Goal: Navigation & Orientation: Find specific page/section

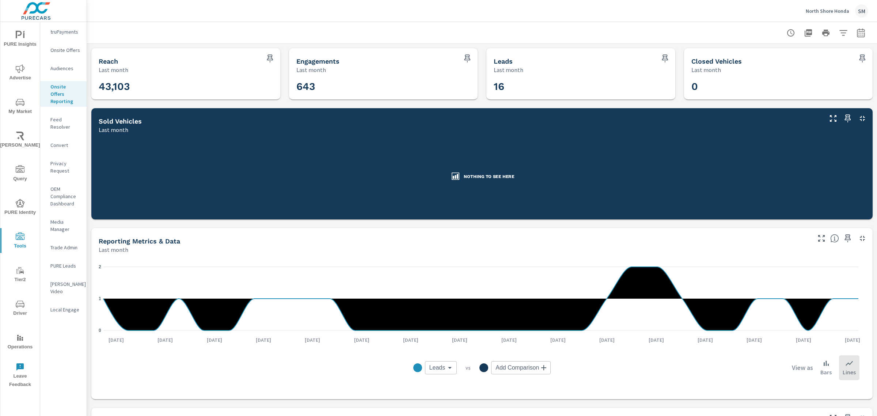
click at [828, 30] on div at bounding box center [825, 33] width 85 height 15
click at [839, 32] on icon "button" at bounding box center [843, 32] width 9 height 9
click at [795, 58] on li "Condition" at bounding box center [788, 52] width 111 height 18
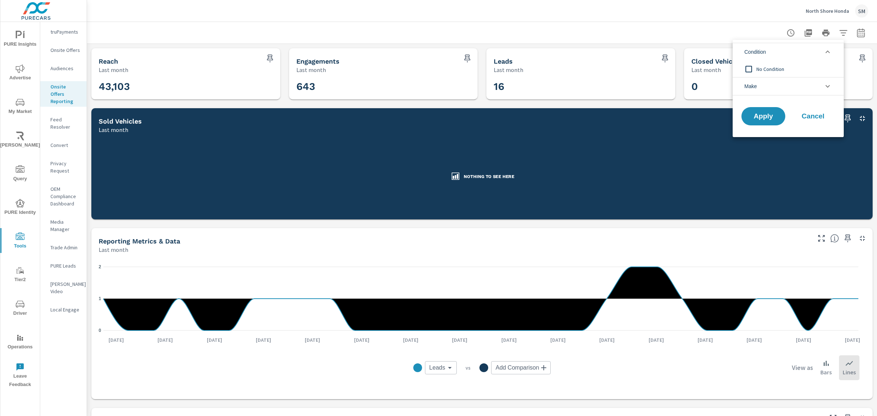
click at [792, 86] on li "Make" at bounding box center [788, 86] width 111 height 18
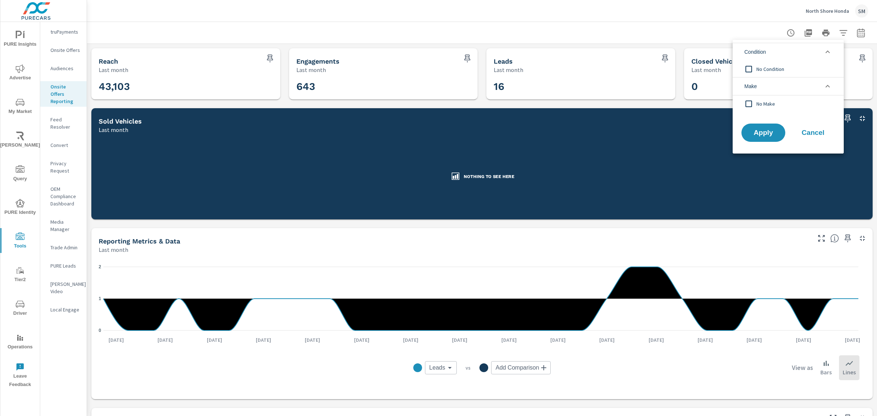
click at [792, 86] on li "Make" at bounding box center [788, 86] width 111 height 18
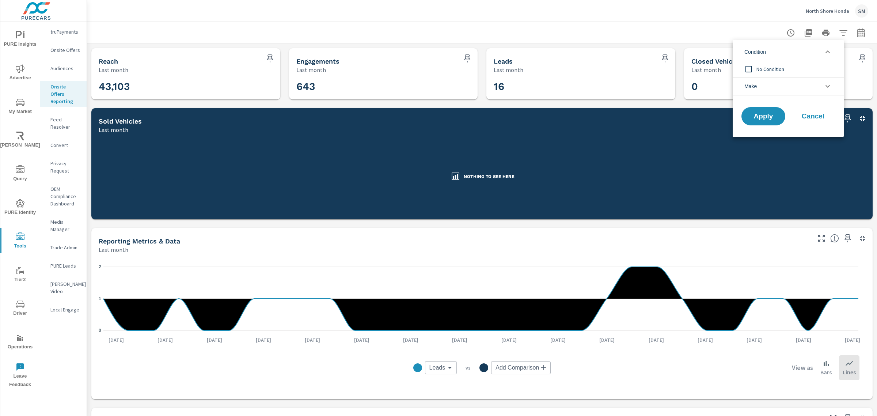
click at [813, 46] on li "Condition" at bounding box center [788, 52] width 111 height 18
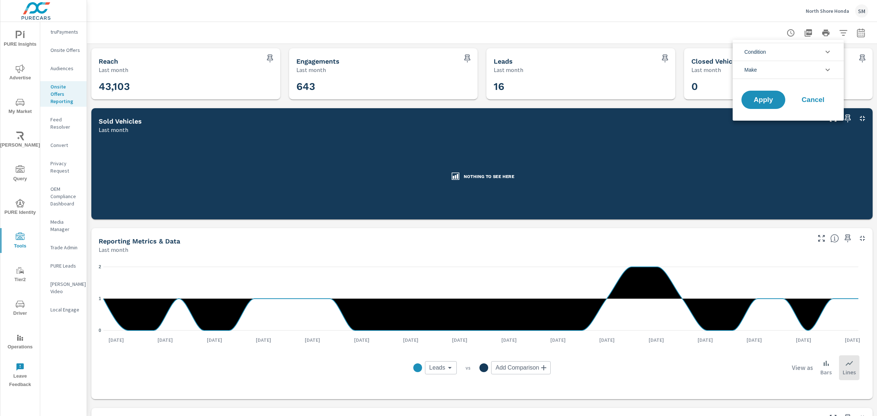
click at [855, 31] on div at bounding box center [438, 208] width 877 height 416
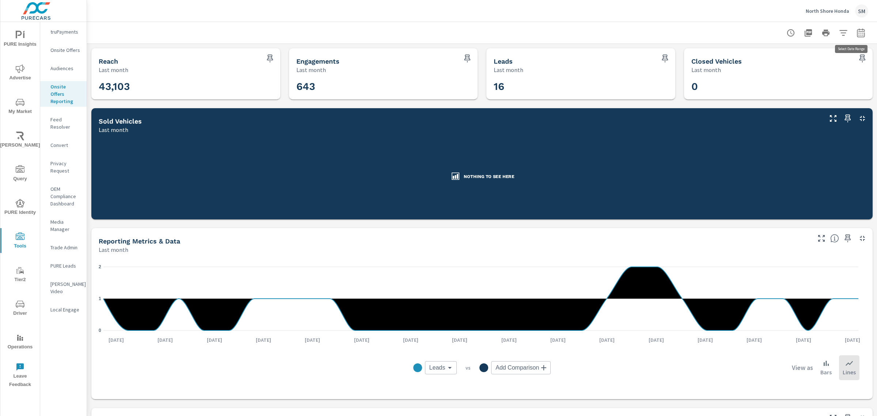
click at [857, 31] on icon "button" at bounding box center [861, 32] width 8 height 9
select select "Last month"
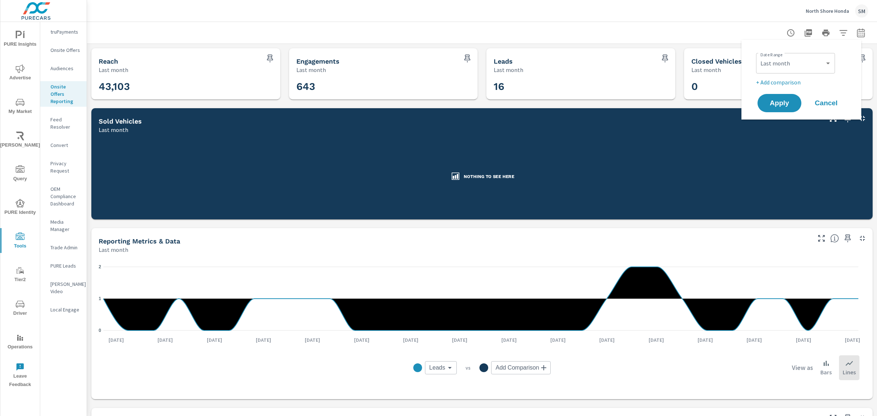
click at [715, 32] on div at bounding box center [482, 33] width 772 height 22
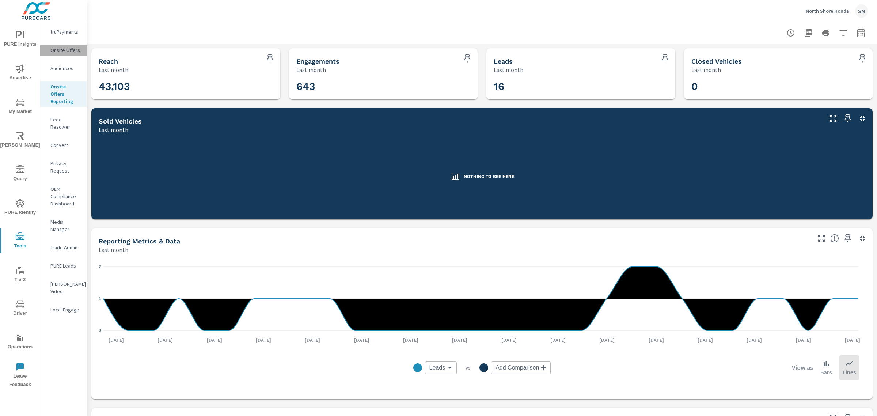
click at [63, 48] on p "Onsite Offers" at bounding box center [65, 49] width 30 height 7
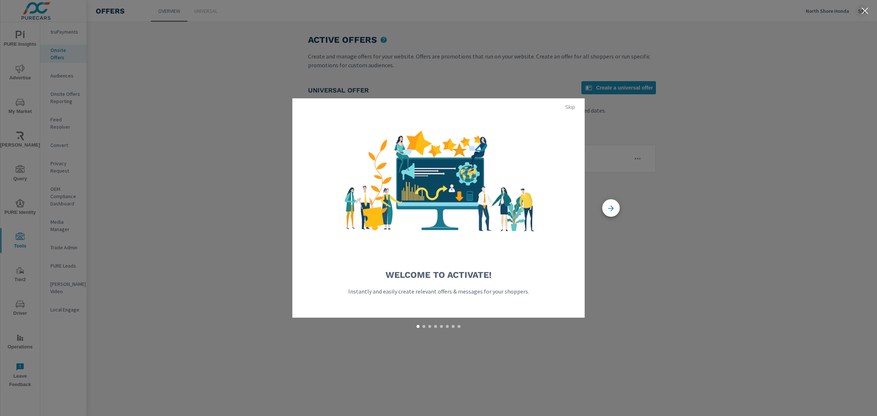
click at [570, 108] on span "Skip" at bounding box center [570, 107] width 18 height 7
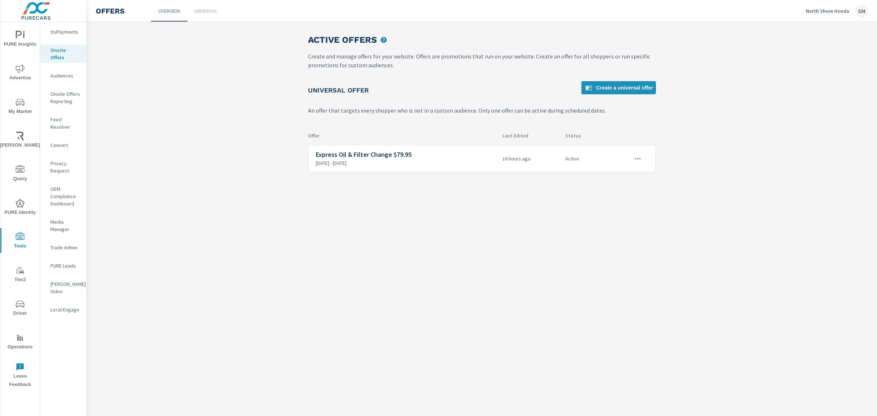
click at [18, 70] on icon "nav menu" at bounding box center [20, 68] width 9 height 9
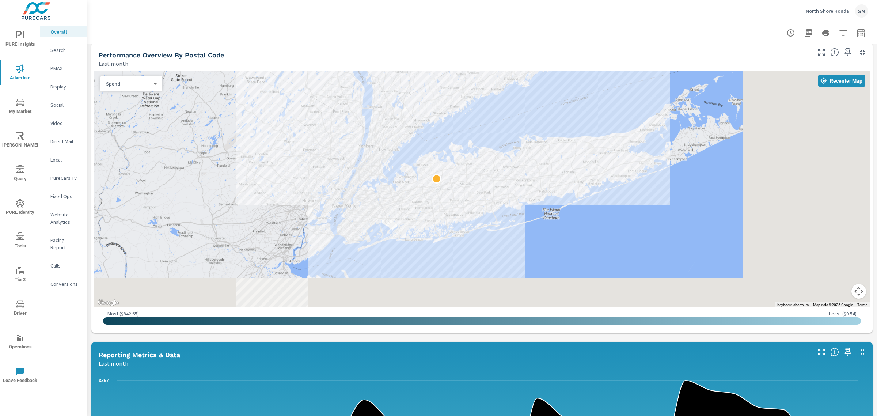
scroll to position [603, 0]
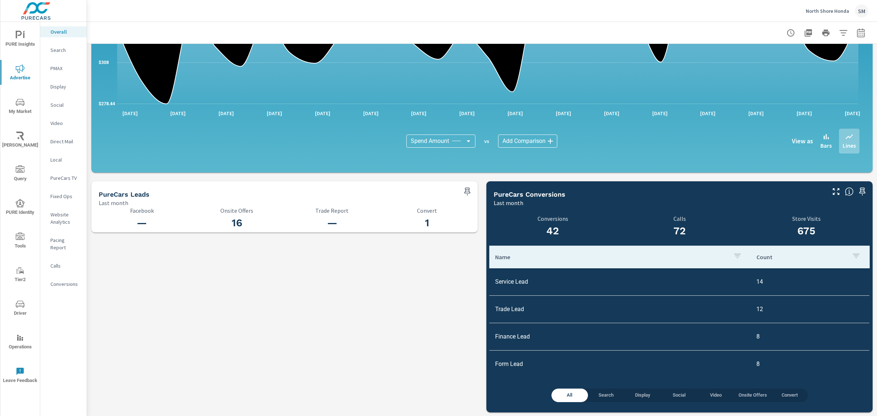
scroll to position [646, 0]
click at [750, 395] on span "Onsite Offers" at bounding box center [752, 395] width 28 height 8
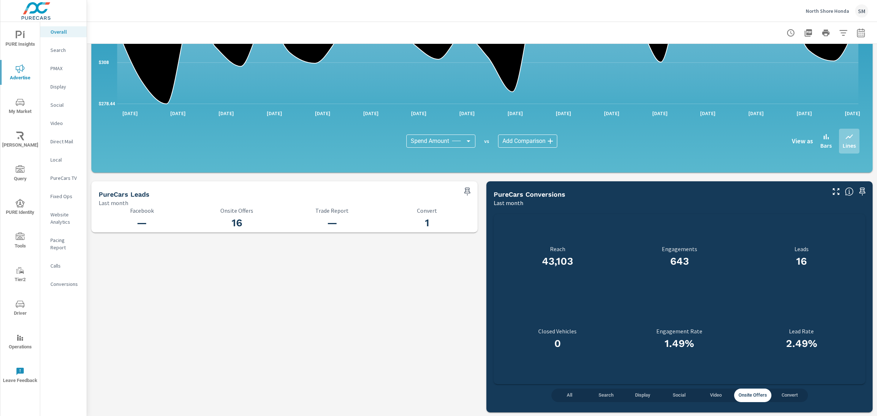
click at [779, 395] on span "Convert" at bounding box center [790, 395] width 28 height 8
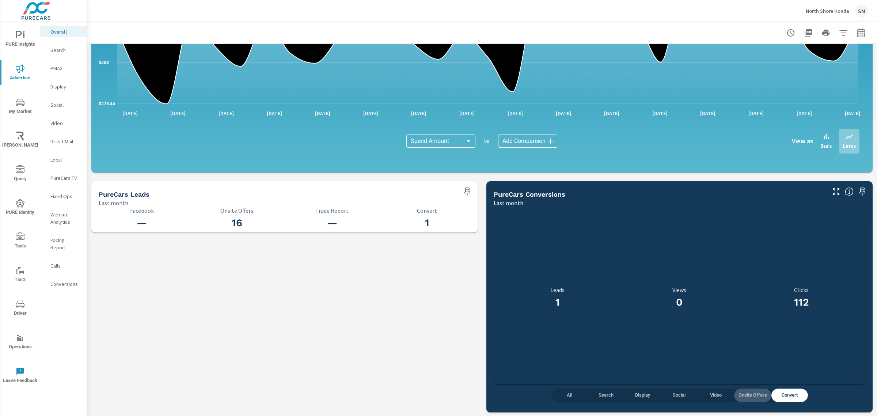
click at [746, 392] on span "Onsite Offers" at bounding box center [752, 395] width 28 height 8
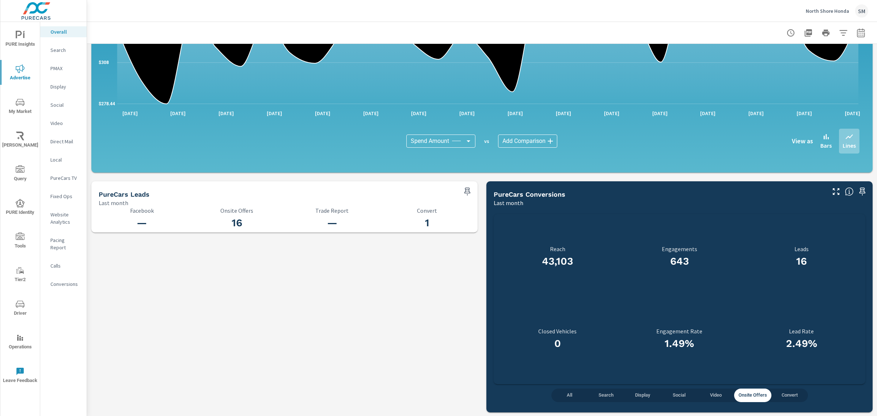
click at [72, 280] on p "Conversions" at bounding box center [65, 283] width 30 height 7
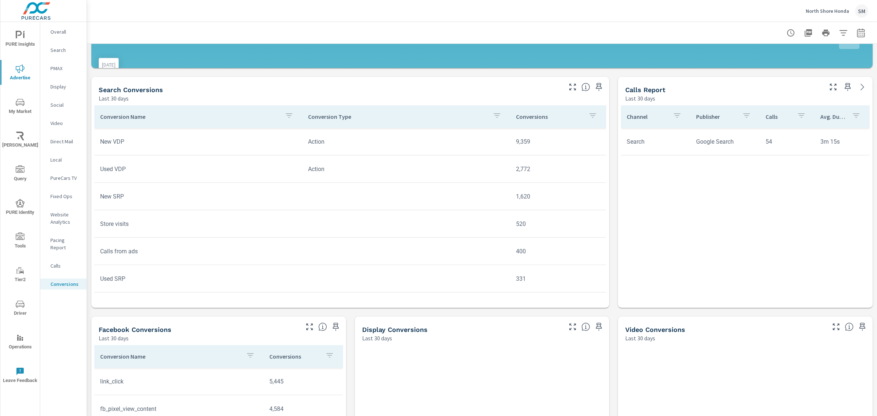
scroll to position [271, 0]
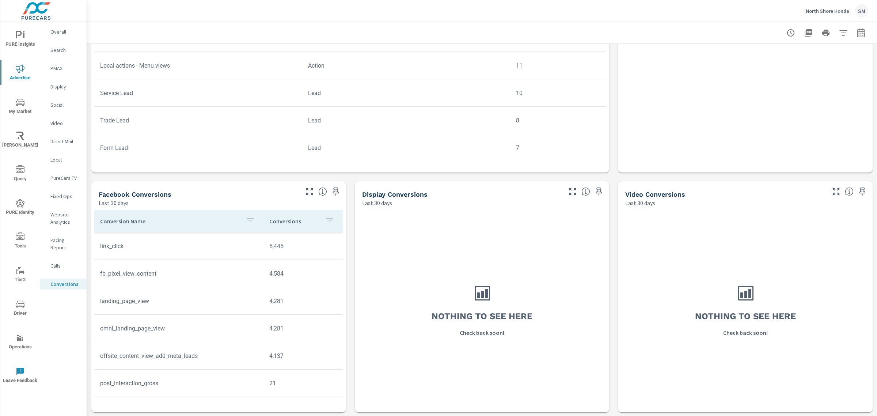
scroll to position [191, 0]
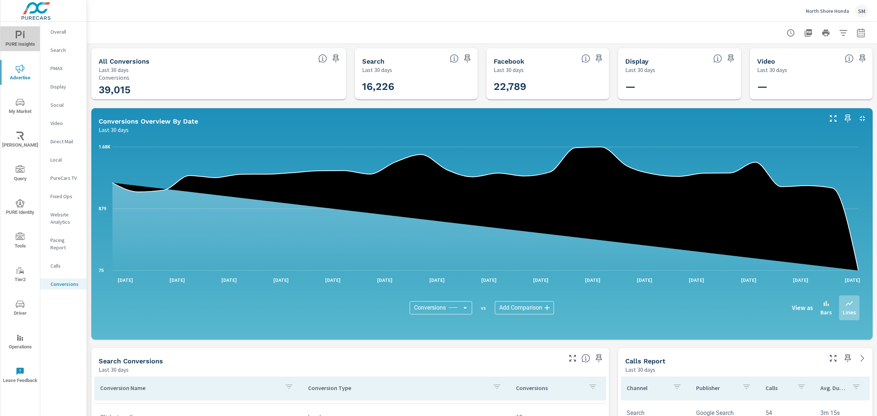
click at [20, 37] on icon "nav menu" at bounding box center [20, 35] width 9 height 9
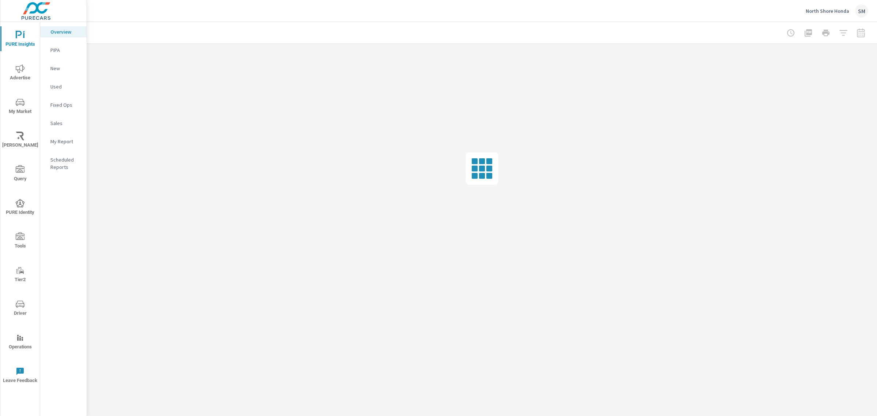
click at [55, 123] on p "Sales" at bounding box center [65, 122] width 30 height 7
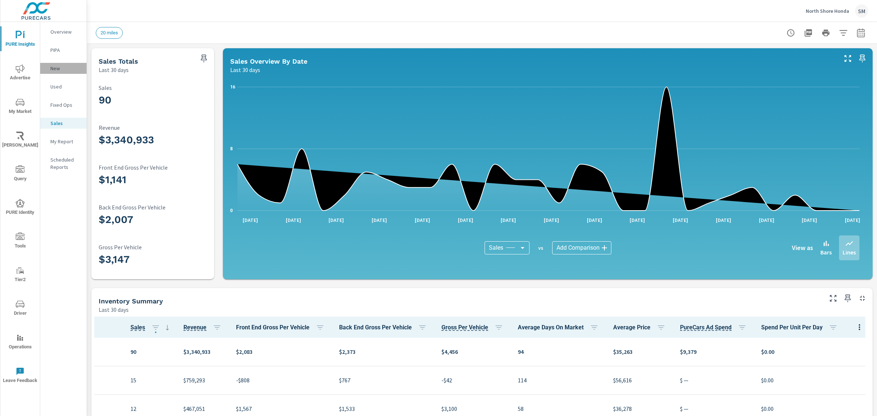
click at [55, 68] on p "New" at bounding box center [65, 68] width 30 height 7
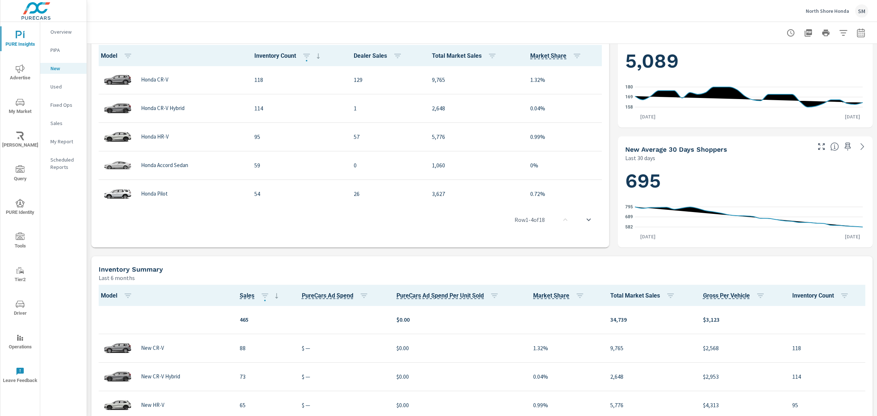
scroll to position [272, 0]
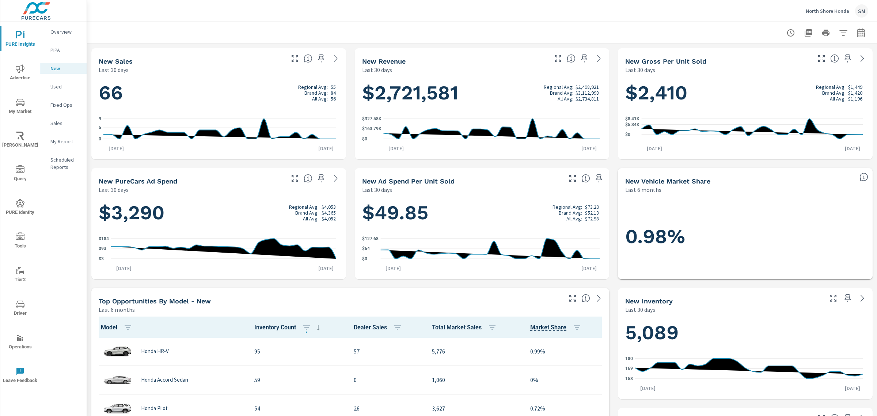
click at [56, 125] on p "Sales" at bounding box center [65, 122] width 30 height 7
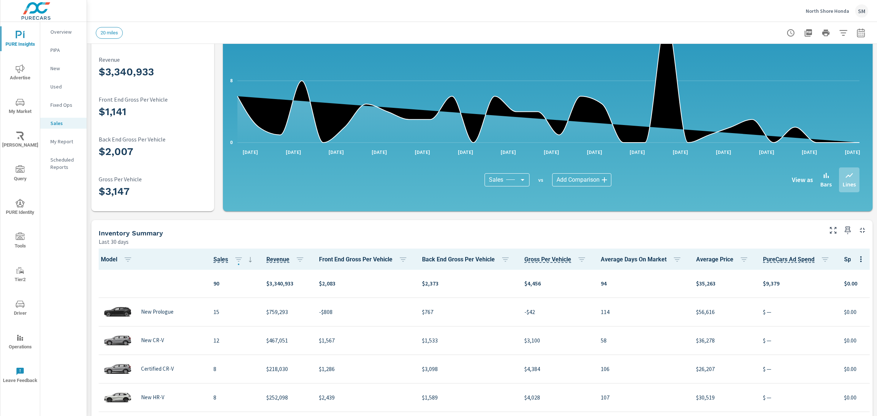
scroll to position [69, 0]
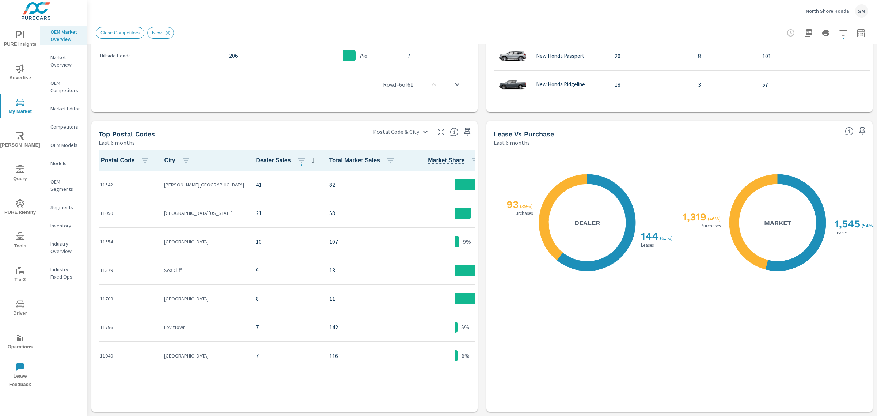
scroll to position [0, 0]
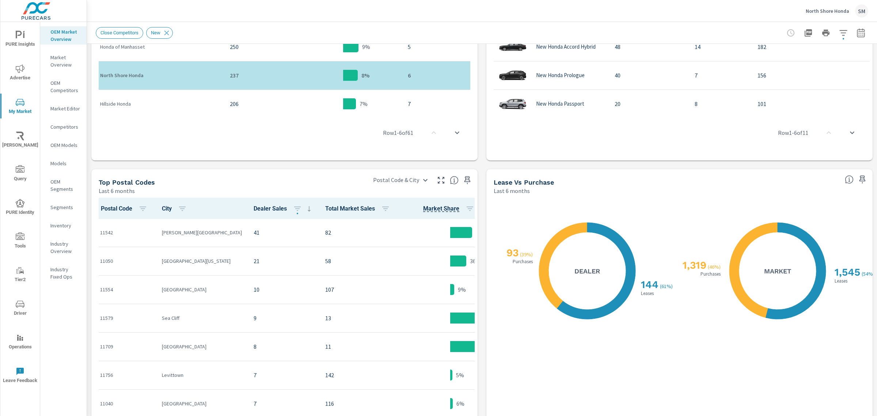
scroll to position [586, 0]
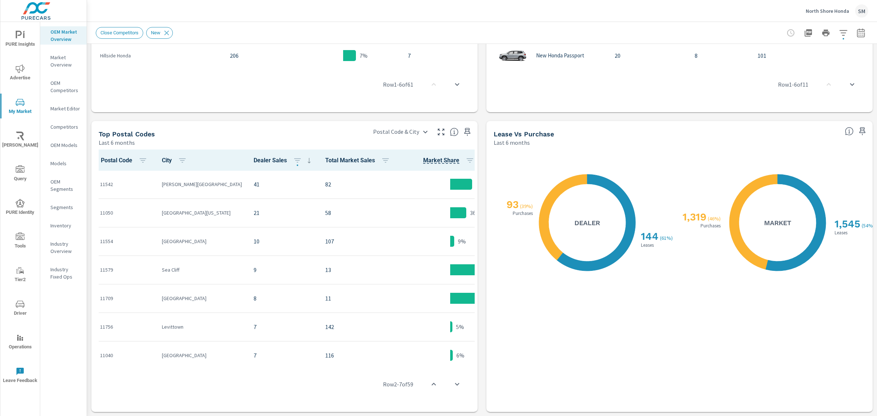
scroll to position [162, 0]
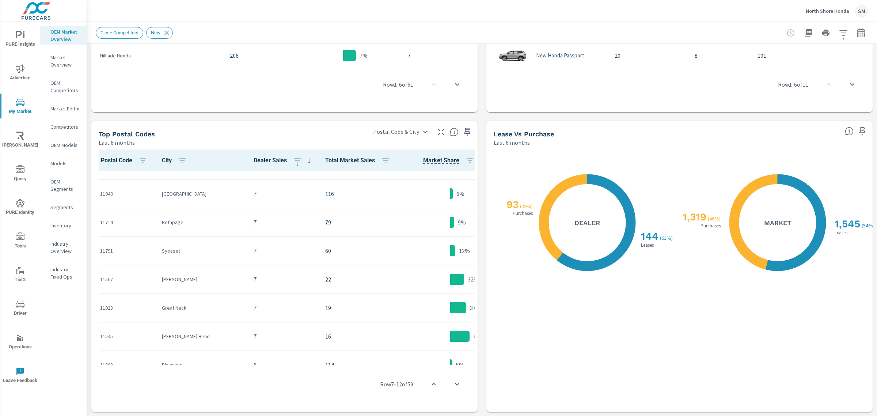
click at [825, 12] on p "North Shore Honda" at bounding box center [827, 11] width 43 height 7
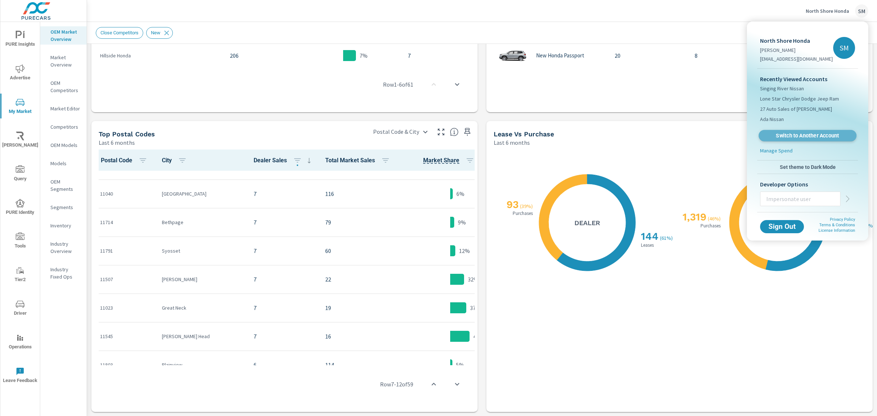
click at [790, 133] on span "Switch to Another Account" at bounding box center [807, 135] width 90 height 7
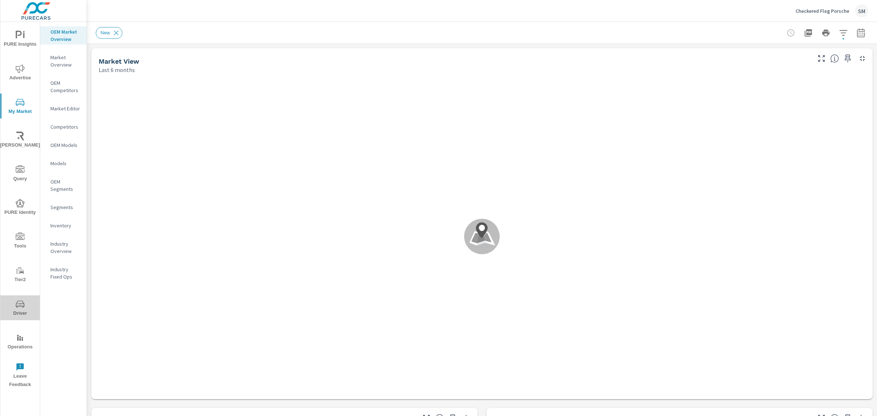
click at [15, 309] on span "Driver" at bounding box center [20, 309] width 35 height 18
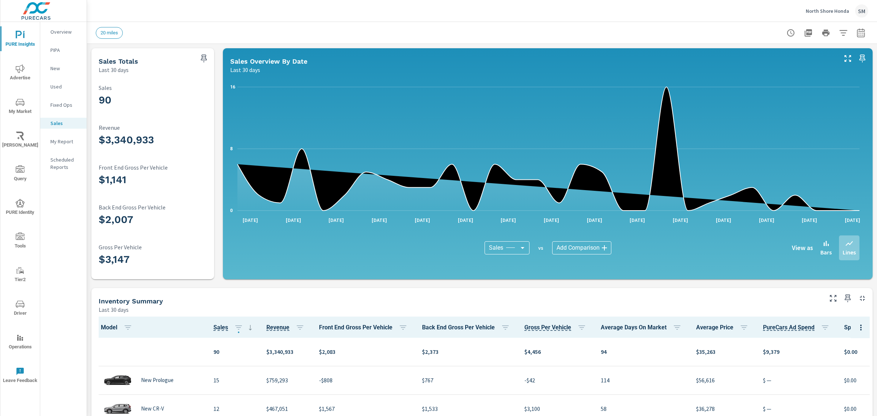
scroll to position [0, 0]
